Goal: Task Accomplishment & Management: Use online tool/utility

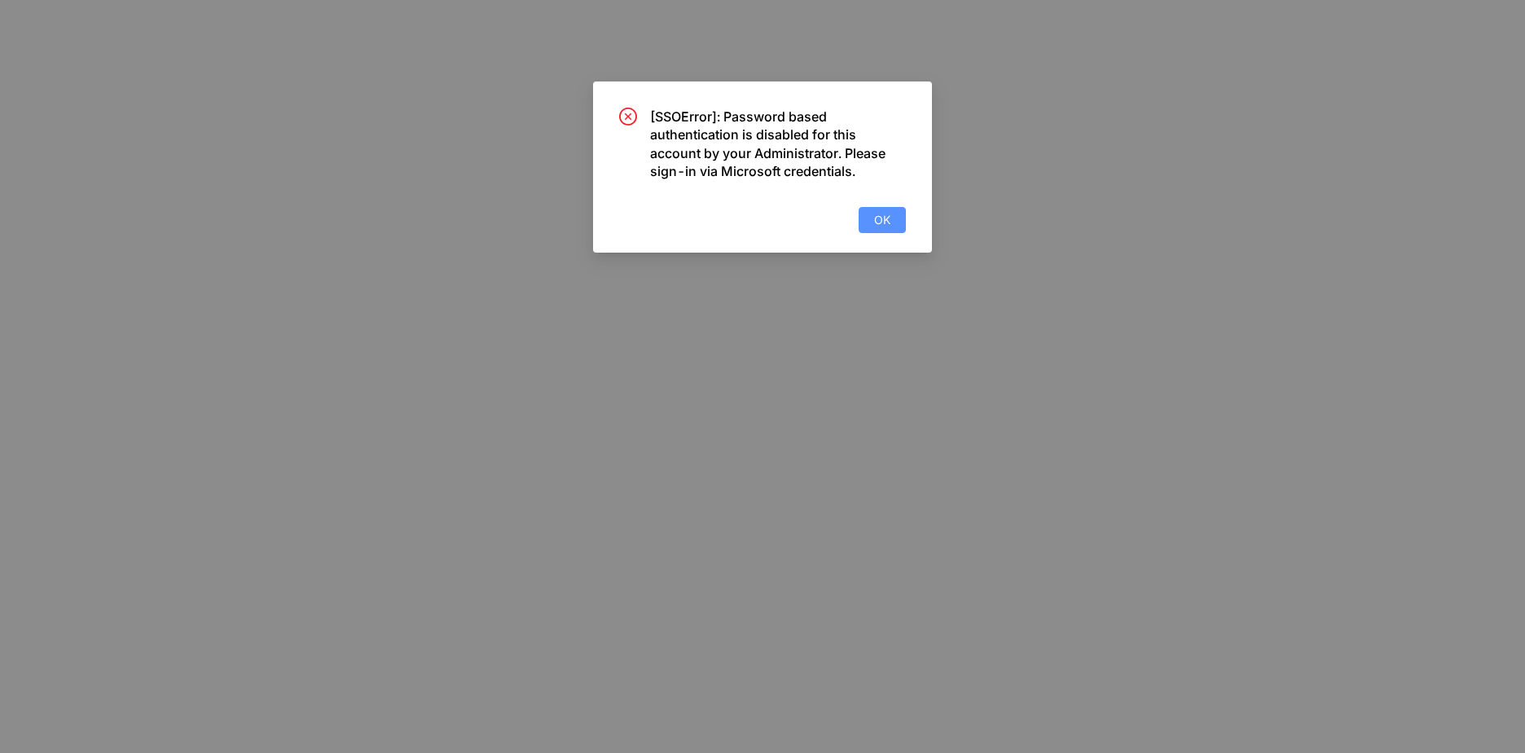
click at [881, 211] on span "OK" at bounding box center [882, 220] width 16 height 18
